Goal: Navigation & Orientation: Find specific page/section

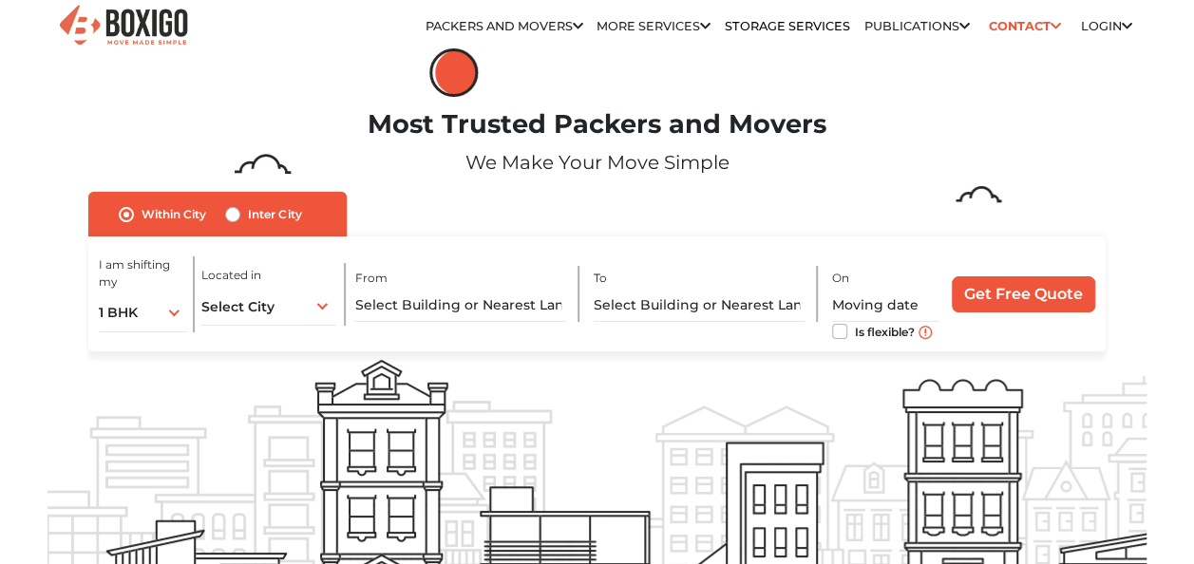
click at [1102, 22] on link "Login" at bounding box center [1106, 26] width 51 height 14
click at [1127, 21] on icon at bounding box center [1126, 27] width 10 height 12
click at [1112, 24] on link "Login" at bounding box center [1106, 26] width 51 height 14
click at [1088, 20] on link "Login" at bounding box center [1106, 26] width 51 height 14
click at [1122, 23] on icon at bounding box center [1126, 27] width 10 height 12
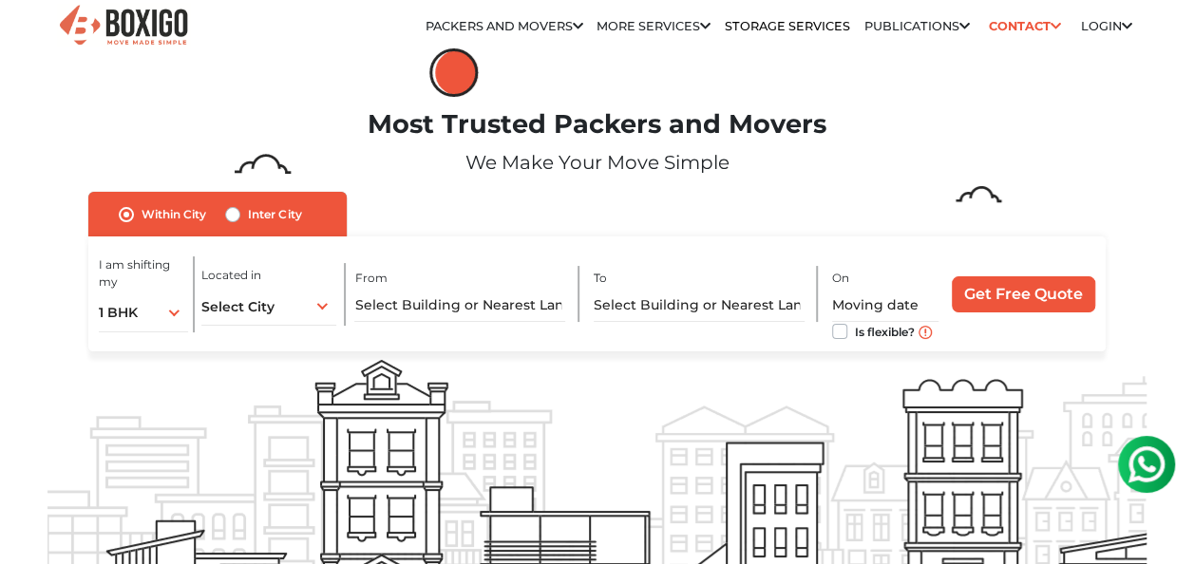
click at [1122, 23] on icon at bounding box center [1126, 27] width 10 height 12
click at [1129, 23] on icon at bounding box center [1126, 27] width 10 height 12
click at [1094, 19] on link "Login" at bounding box center [1106, 26] width 51 height 14
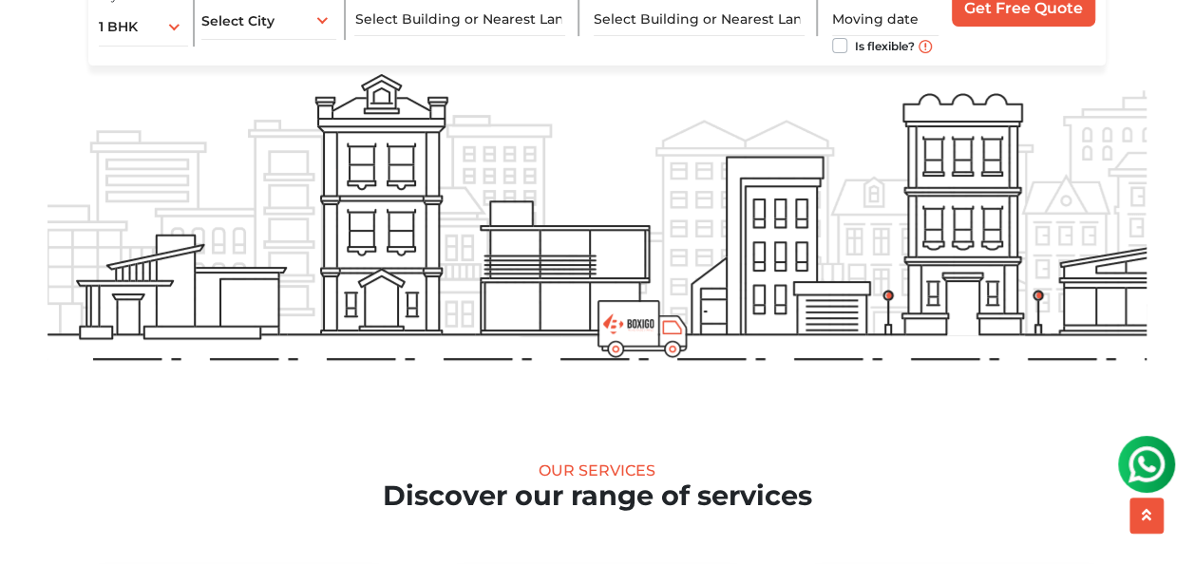
scroll to position [292, 0]
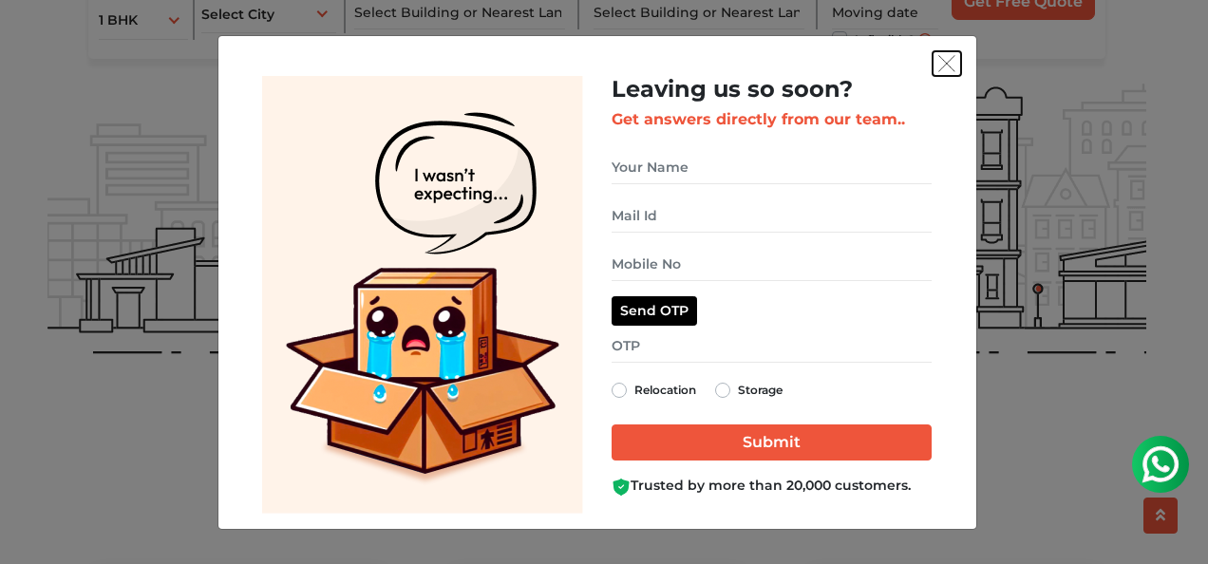
click at [944, 68] on img "get free quote dialog" at bounding box center [946, 63] width 17 height 17
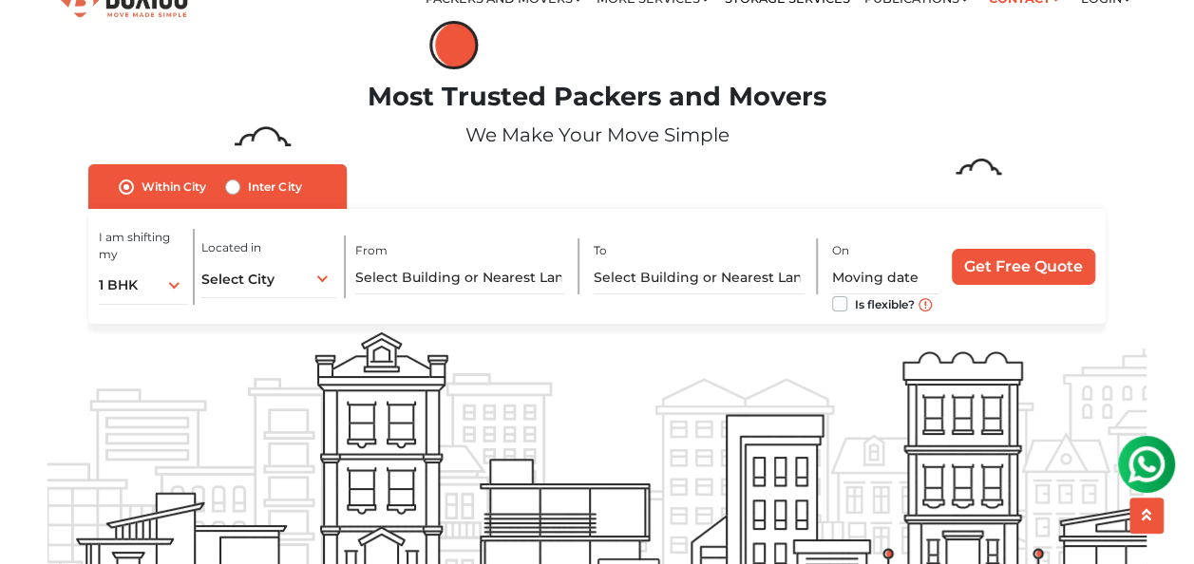
scroll to position [0, 0]
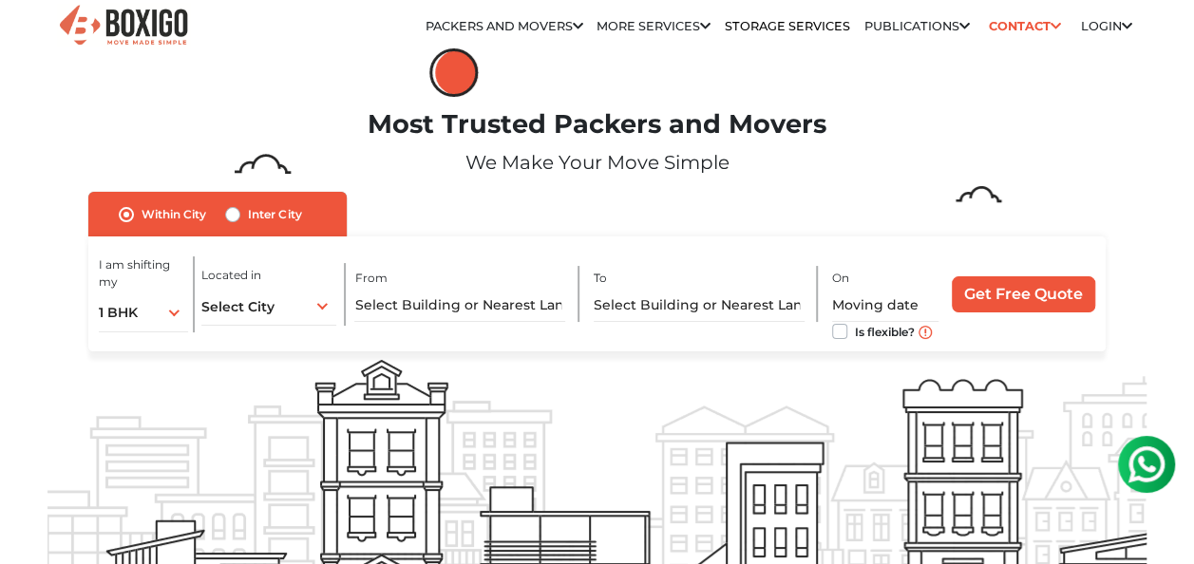
click at [1098, 21] on link "Login" at bounding box center [1106, 26] width 51 height 14
click at [1122, 23] on icon at bounding box center [1126, 27] width 10 height 12
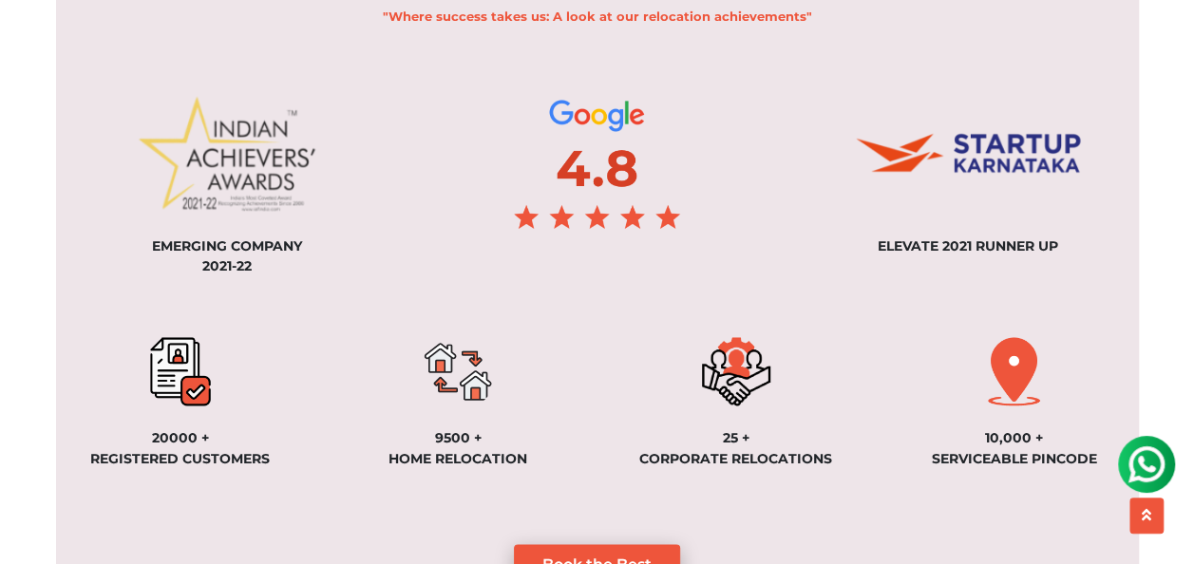
scroll to position [1403, 0]
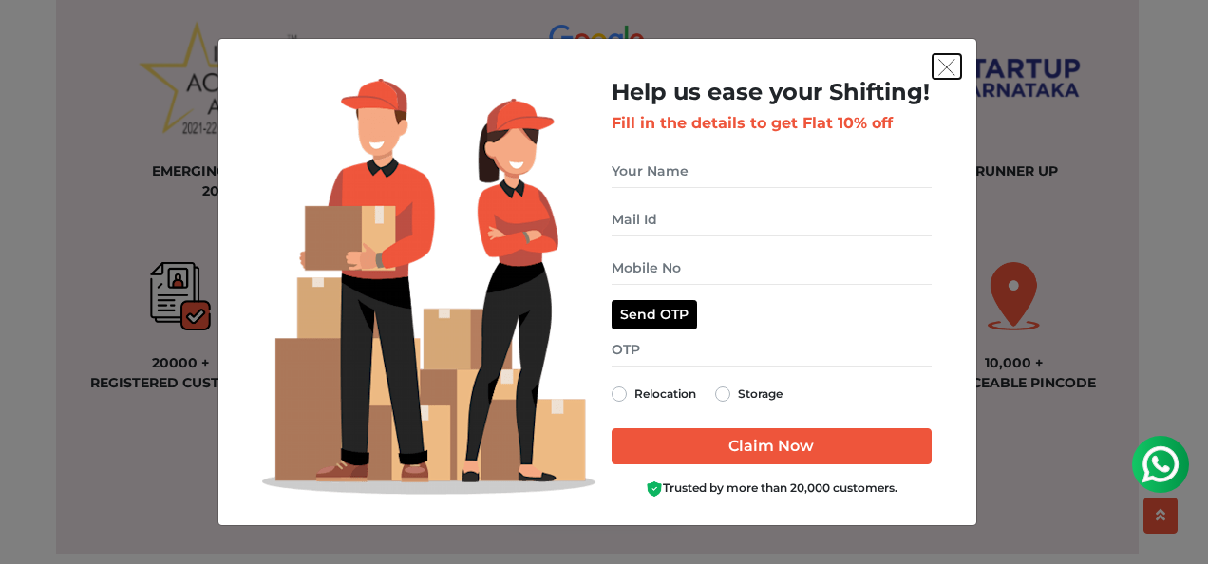
click at [942, 66] on img "get free quote dialog" at bounding box center [946, 67] width 17 height 17
